Goal: Task Accomplishment & Management: Use online tool/utility

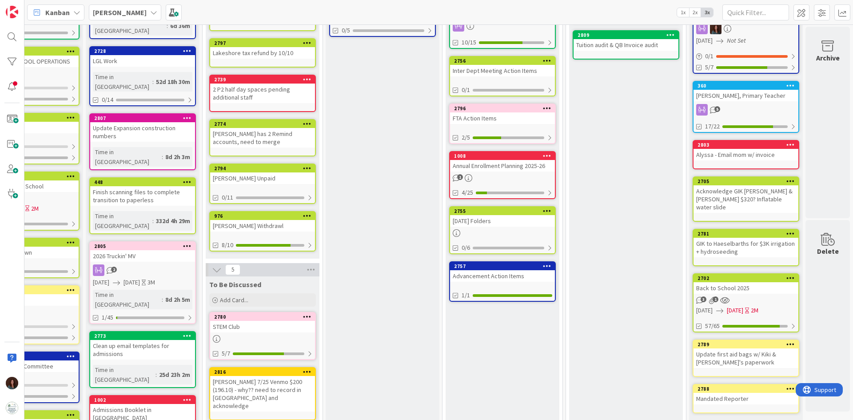
scroll to position [178, 65]
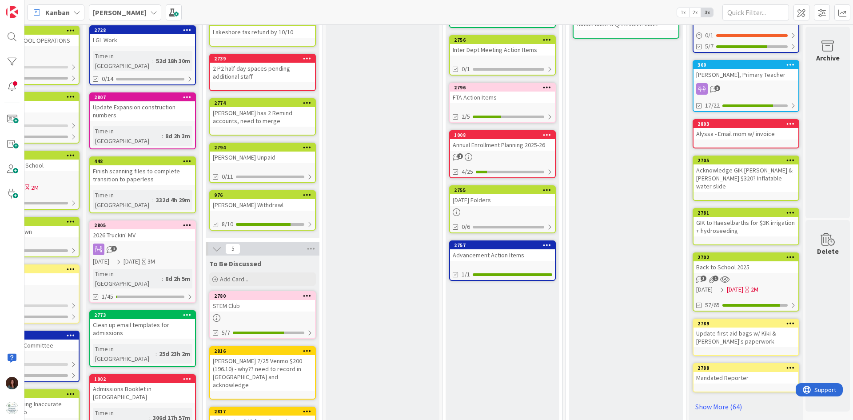
click at [529, 212] on div at bounding box center [502, 212] width 105 height 8
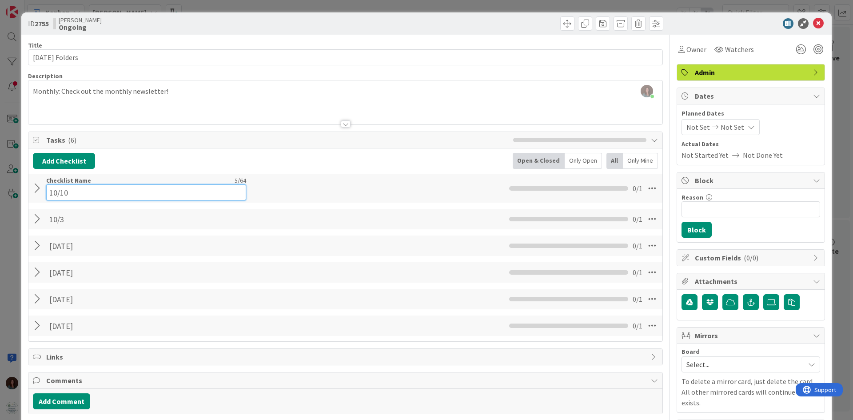
click at [80, 188] on input "10/10" at bounding box center [146, 192] width 200 height 16
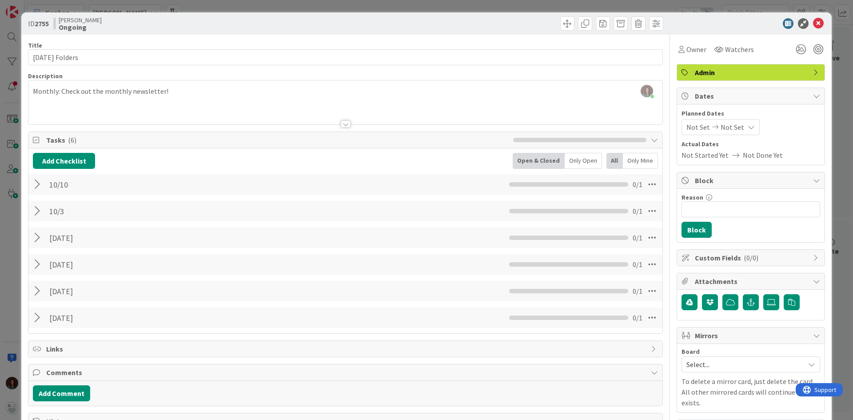
click at [35, 192] on div "10/10 Checklist Name 5 / 64 10/10 0 / 1" at bounding box center [345, 184] width 634 height 20
click at [36, 184] on div at bounding box center [39, 184] width 12 height 16
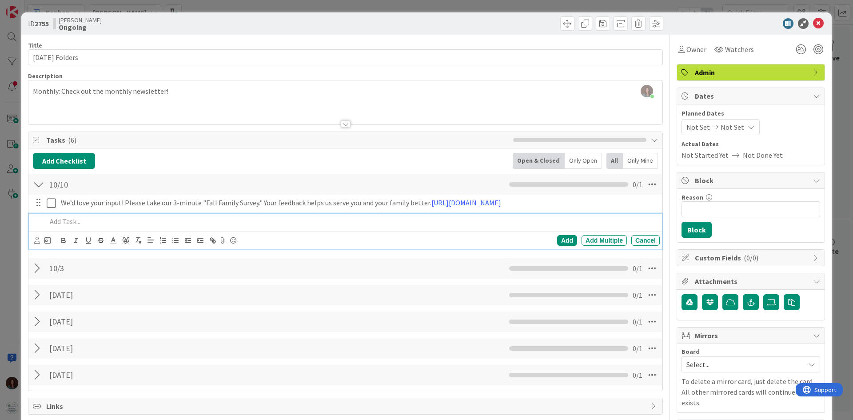
click at [116, 217] on p at bounding box center [352, 221] width 610 height 10
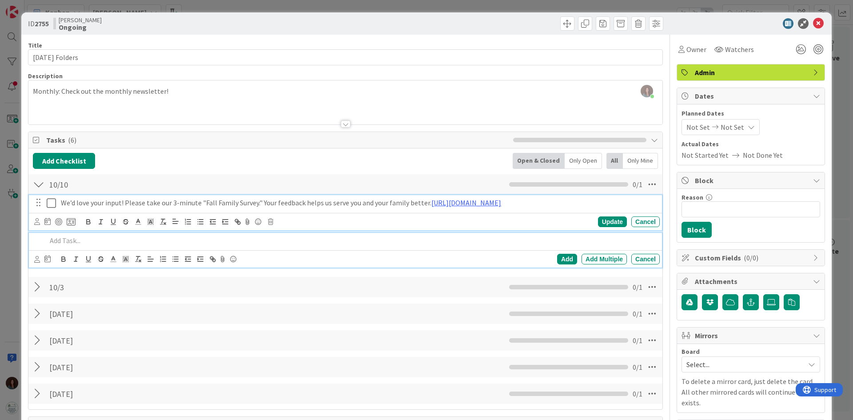
click at [567, 200] on p "We’d love your input! Please take our 3-minute "Fall Family Survey." Your feedb…" at bounding box center [358, 203] width 595 height 10
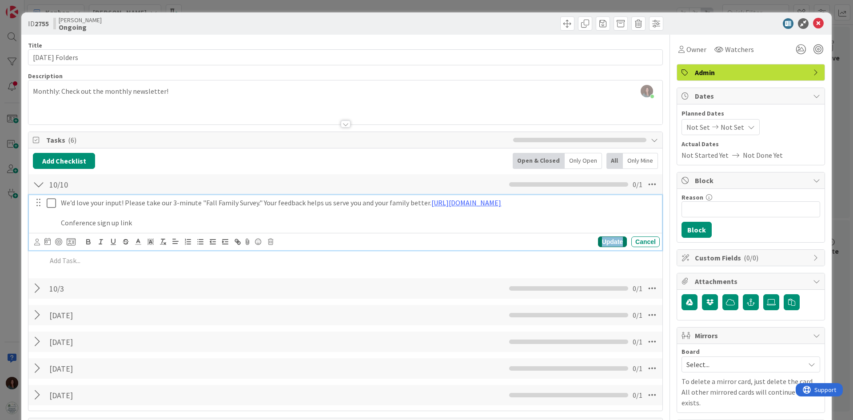
click at [615, 241] on div "Update" at bounding box center [612, 241] width 29 height 11
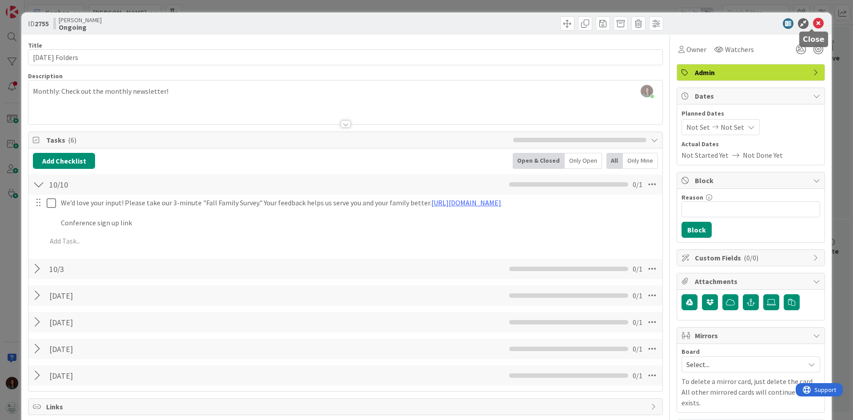
click at [815, 24] on icon at bounding box center [818, 23] width 11 height 11
